Goal: Task Accomplishment & Management: Manage account settings

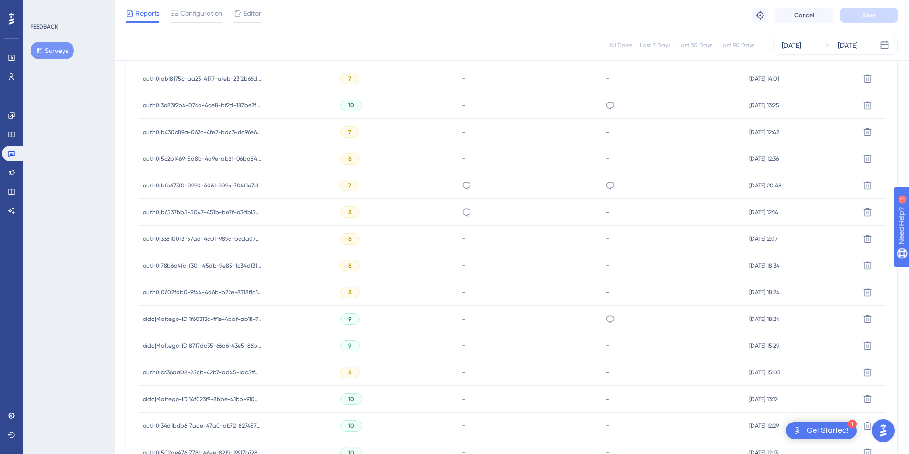
scroll to position [559, 0]
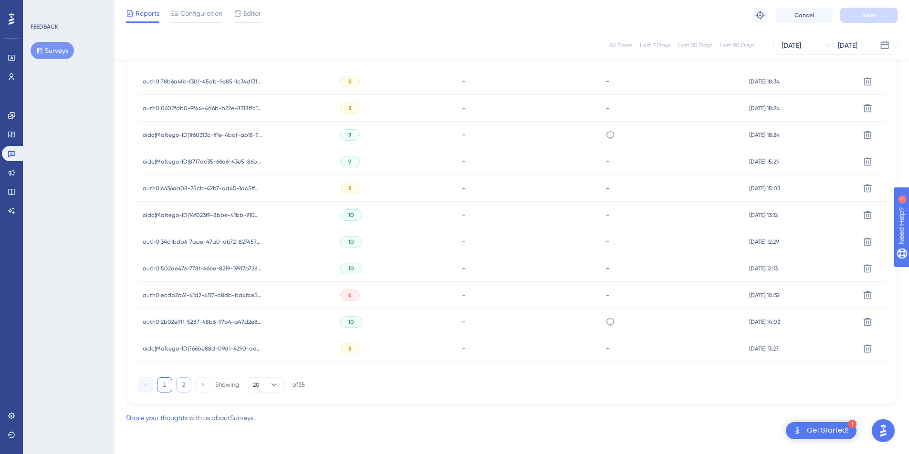
click at [185, 387] on button "2" at bounding box center [183, 385] width 15 height 15
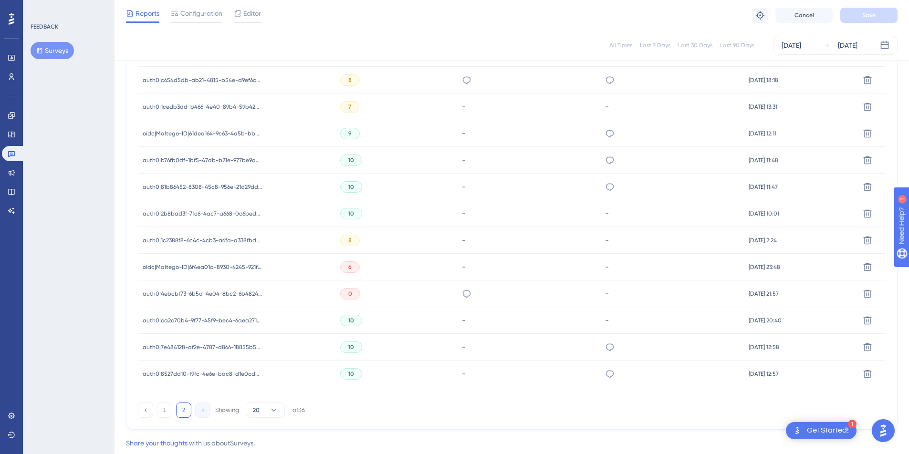
scroll to position [452, 0]
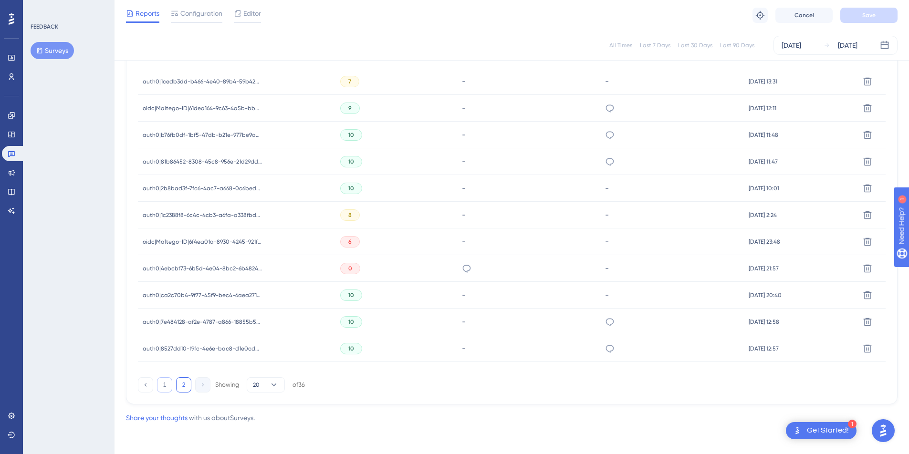
click at [161, 385] on button "1" at bounding box center [164, 385] width 15 height 15
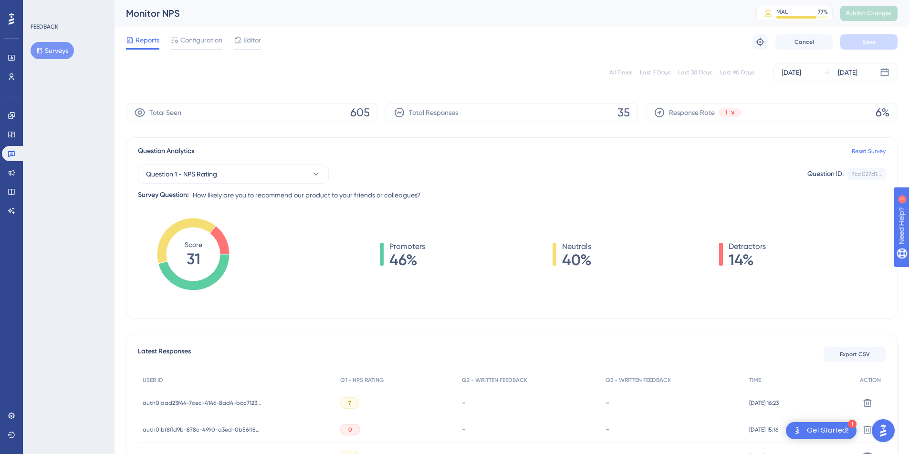
scroll to position [142, 0]
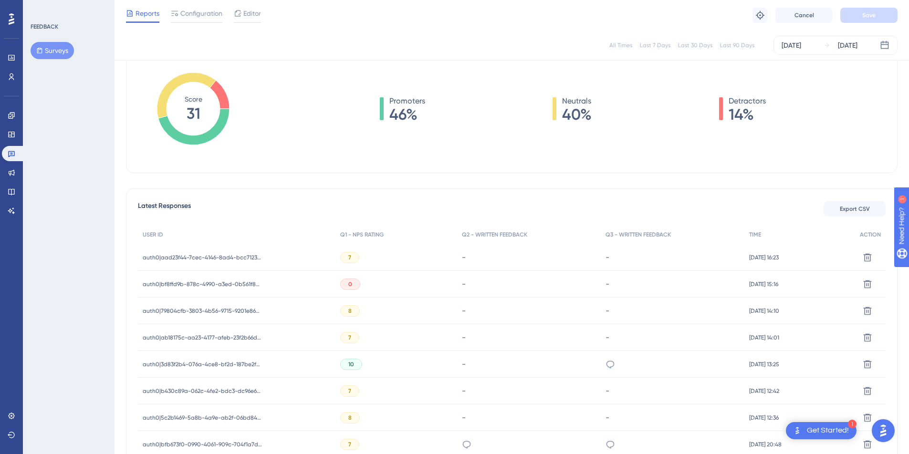
click at [212, 252] on div "auth0|aad23f44-7cec-4146-8ad4-bcc7123e3e5f auth0|aad23f44-7cec-4146-8ad4-bcc712…" at bounding box center [202, 257] width 119 height 27
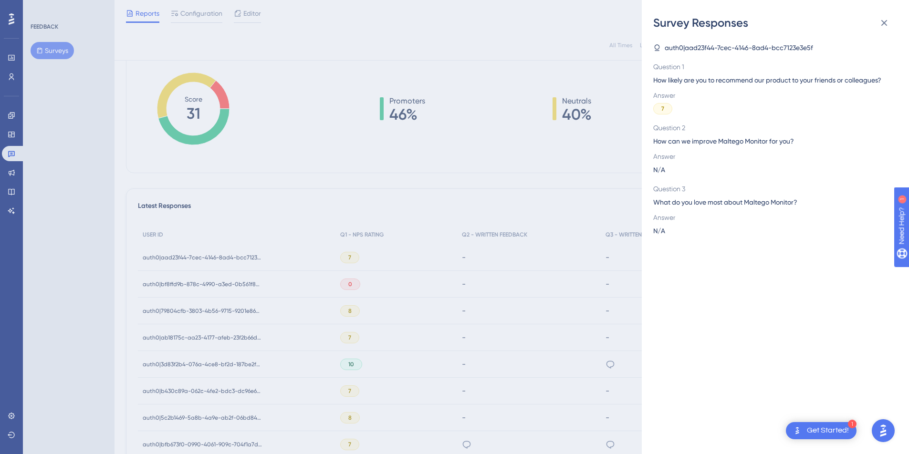
click at [178, 309] on div "Survey Responses auth0|aad23f44-7cec-4146-8ad4-bcc7123e3e5f Question 1 How like…" at bounding box center [454, 227] width 909 height 454
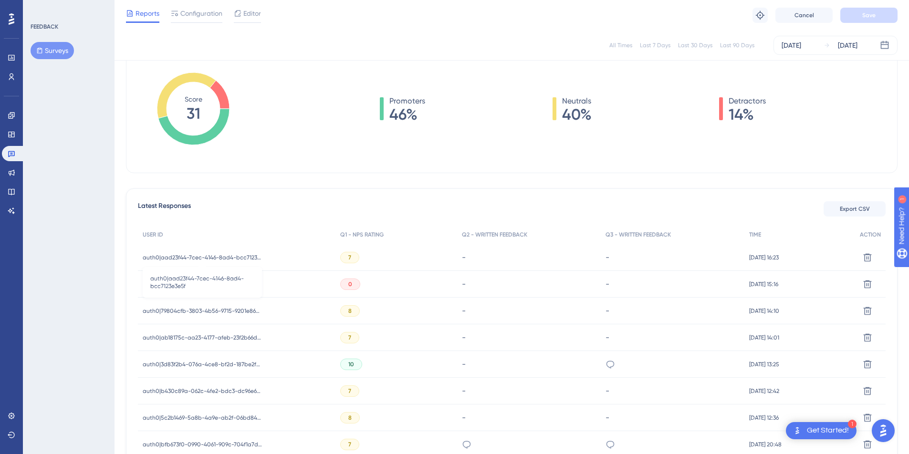
click at [198, 256] on span "auth0|aad23f44-7cec-4146-8ad4-bcc7123e3e5f" at bounding box center [202, 258] width 119 height 8
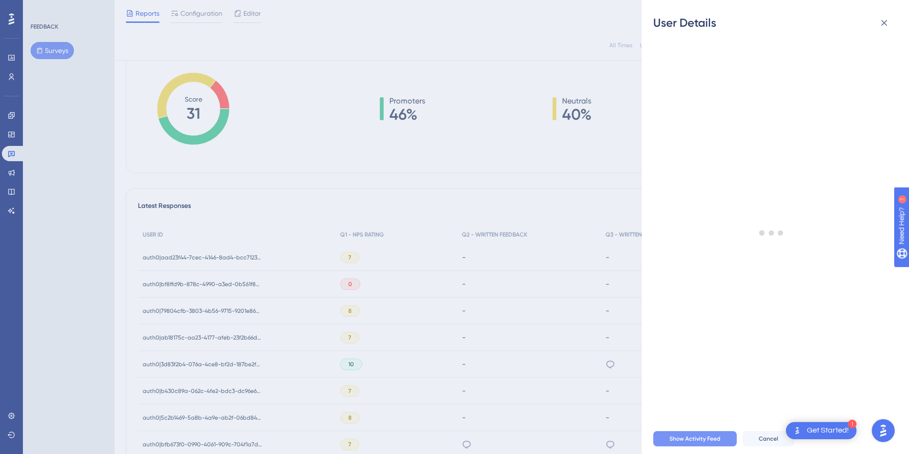
click at [677, 443] on span "Show Activity Feed" at bounding box center [695, 439] width 51 height 8
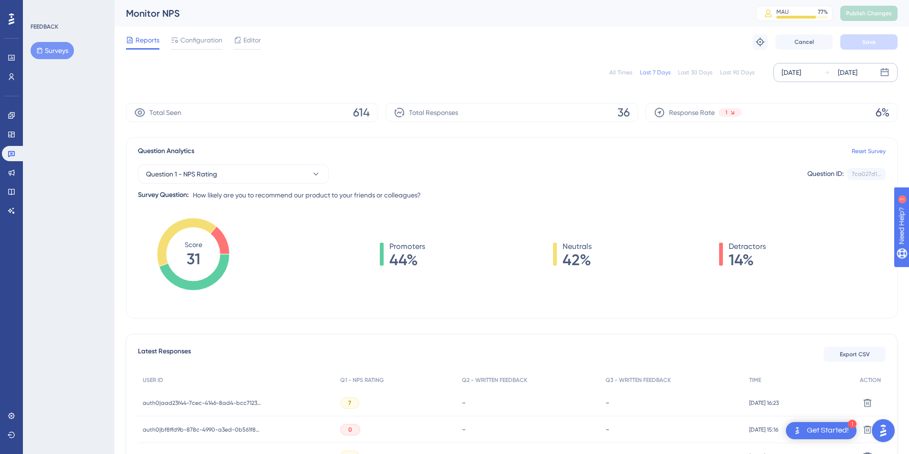
click at [813, 66] on div "[DATE] [DATE]" at bounding box center [836, 72] width 124 height 19
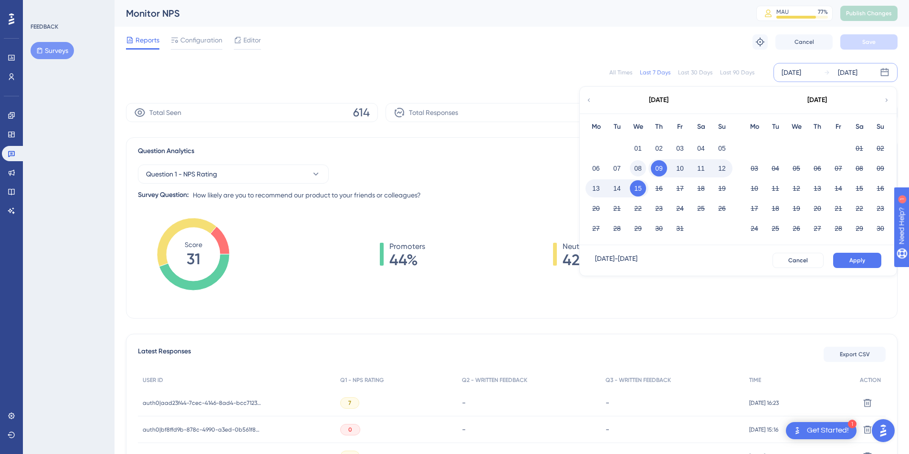
click at [644, 169] on button "08" at bounding box center [638, 168] width 16 height 16
click at [866, 262] on button "Apply" at bounding box center [858, 260] width 48 height 15
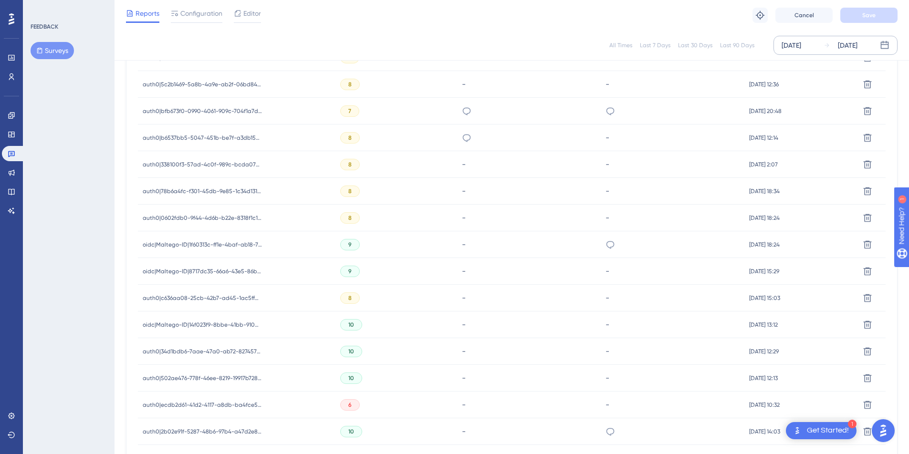
scroll to position [559, 0]
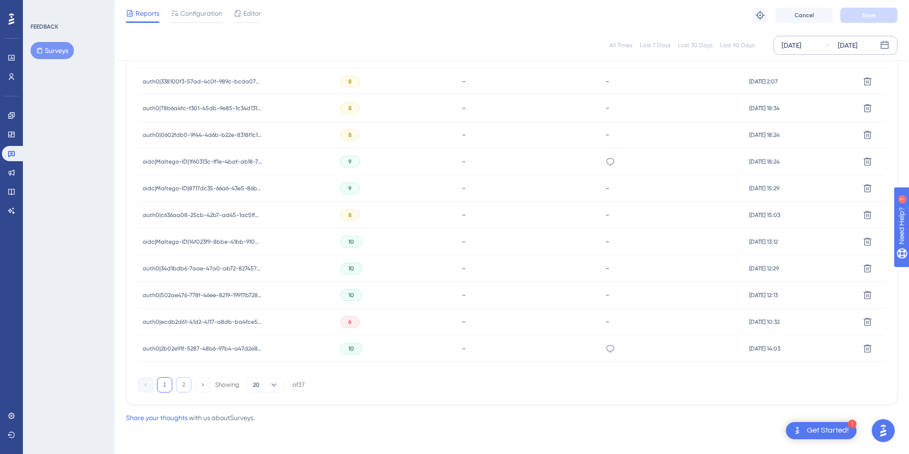
click at [181, 381] on button "2" at bounding box center [183, 385] width 15 height 15
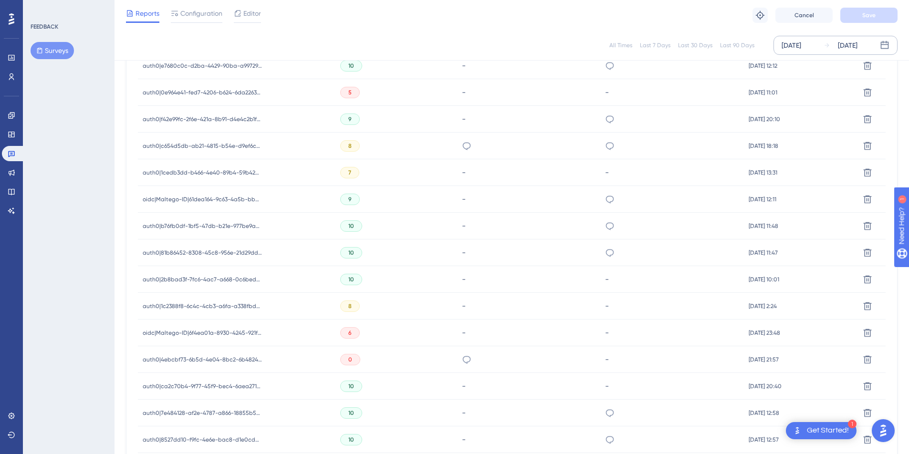
scroll to position [478, 0]
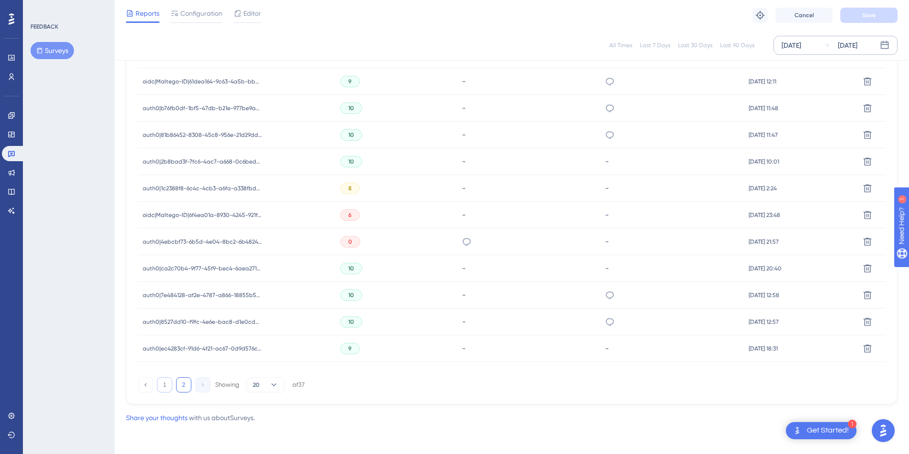
click at [163, 384] on button "1" at bounding box center [164, 385] width 15 height 15
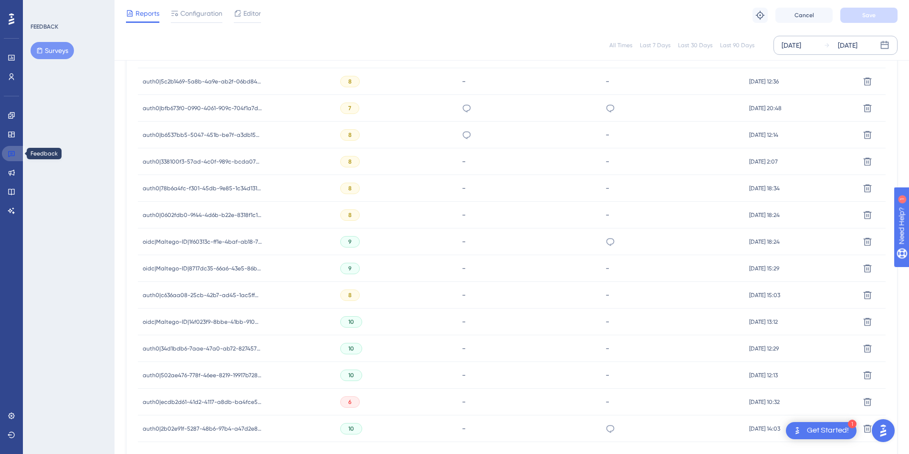
click at [11, 152] on icon at bounding box center [11, 154] width 7 height 6
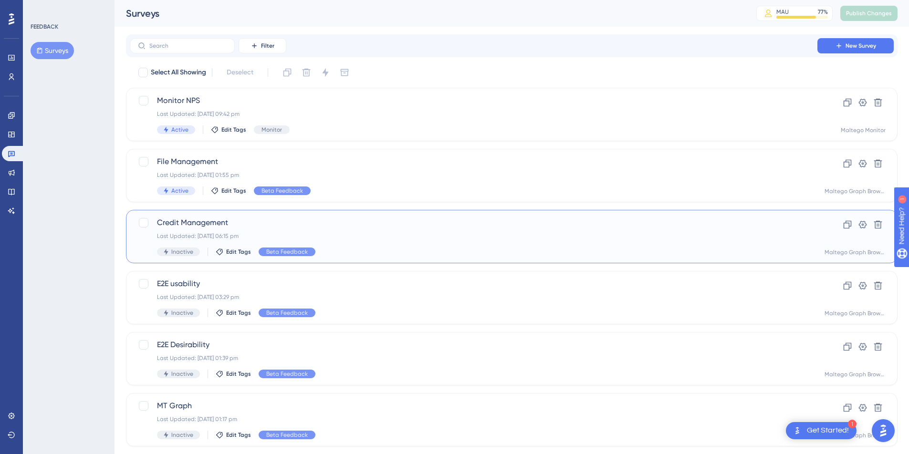
click at [362, 239] on div "Last Updated: [DATE] 06:15 pm" at bounding box center [473, 236] width 633 height 8
click at [422, 179] on div "File Management Last Updated: [DATE] 01:55 pm Active Edit Tags Beta Feedback" at bounding box center [473, 175] width 633 height 39
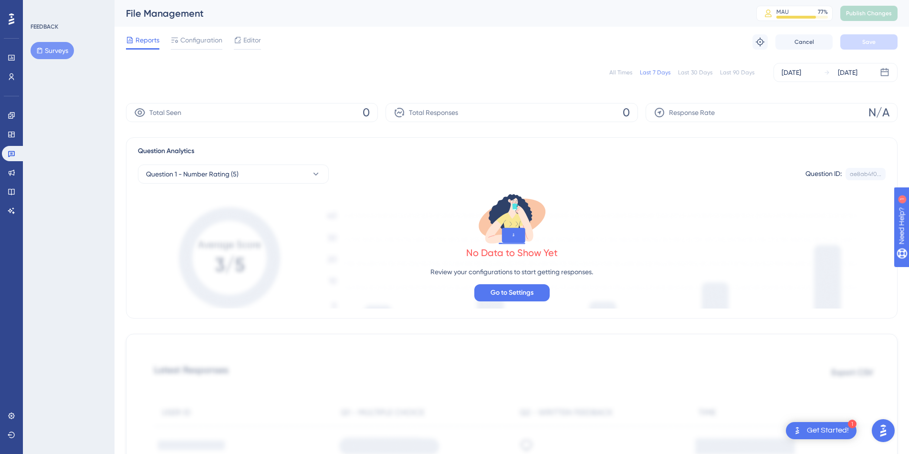
click at [740, 75] on div "Last 90 Days" at bounding box center [737, 73] width 34 height 8
click at [191, 41] on span "Configuration" at bounding box center [201, 39] width 42 height 11
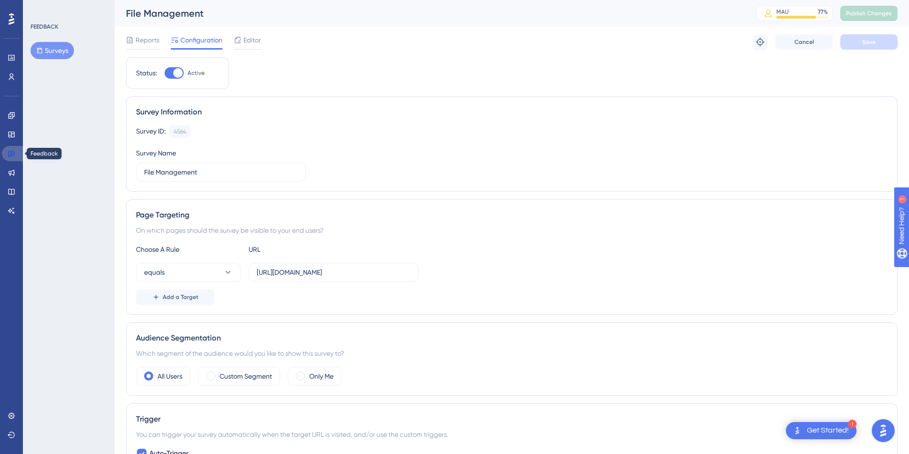
click at [14, 149] on link at bounding box center [13, 153] width 23 height 15
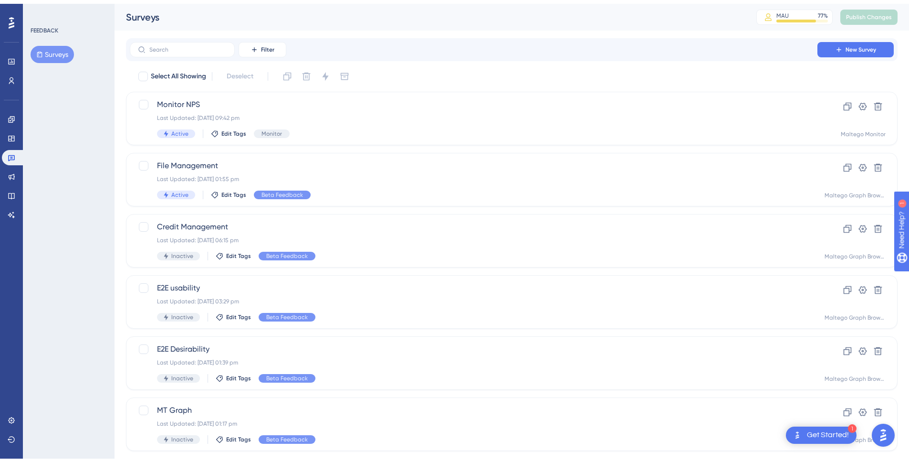
scroll to position [77, 0]
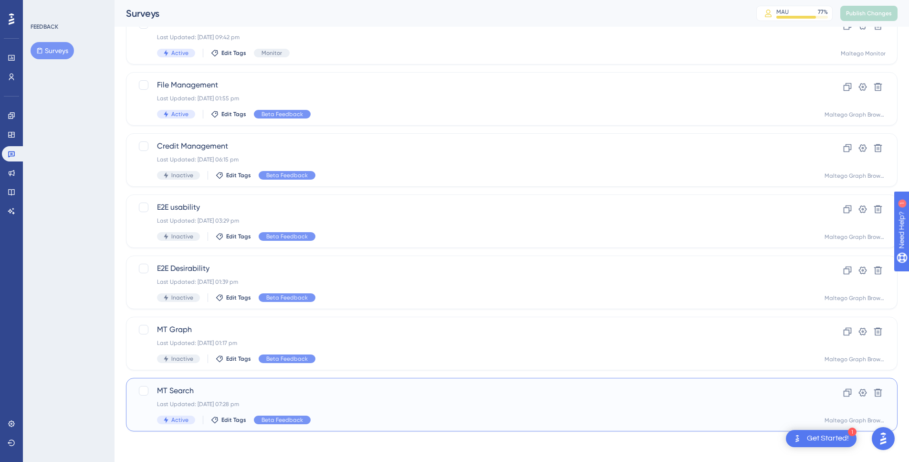
click at [315, 405] on div "Last Updated: [DATE] 07:28 pm" at bounding box center [473, 404] width 633 height 8
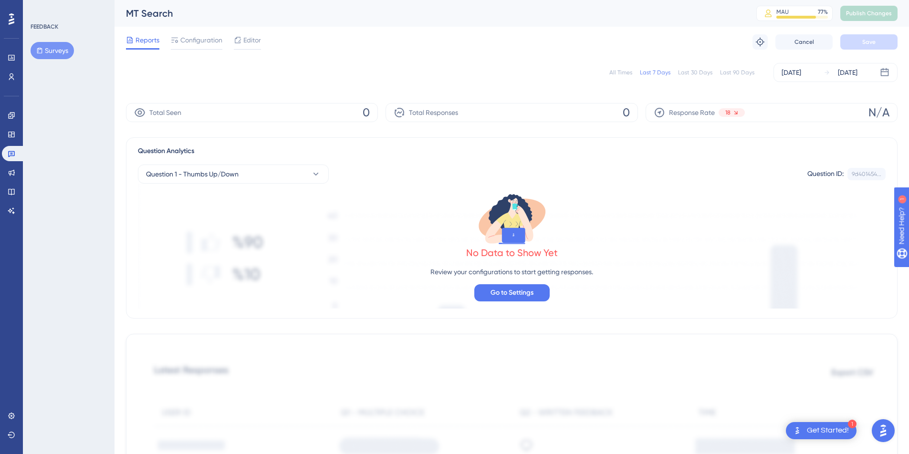
click at [736, 77] on div "All Times Last 7 Days Last 30 Days Last 90 Days [DATE] [DATE]" at bounding box center [512, 72] width 772 height 19
click at [738, 71] on div "Last 90 Days" at bounding box center [737, 73] width 34 height 8
click at [9, 155] on icon at bounding box center [11, 154] width 7 height 6
